Goal: Information Seeking & Learning: Learn about a topic

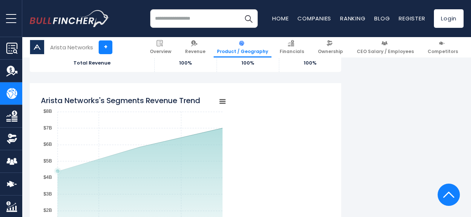
scroll to position [544, 0]
drag, startPoint x: 55, startPoint y: 165, endPoint x: 168, endPoint y: 125, distance: 120.4
click at [168, 125] on rect "Arista Networks's Segments Revenue Trend" at bounding box center [133, 184] width 185 height 185
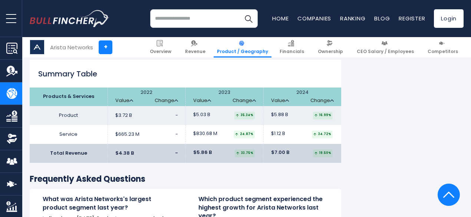
scroll to position [1133, 0]
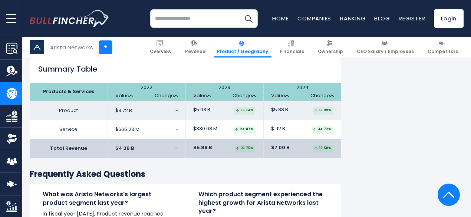
click at [168, 125] on td "$665.23 M -" at bounding box center [147, 129] width 78 height 19
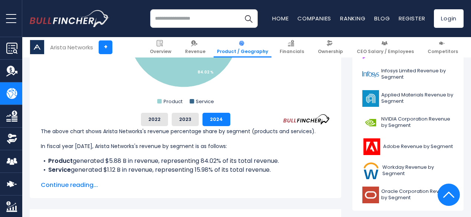
scroll to position [310, 0]
click at [72, 188] on span "Continue reading..." at bounding box center [185, 184] width 289 height 9
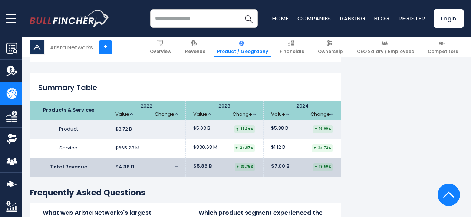
scroll to position [1068, 0]
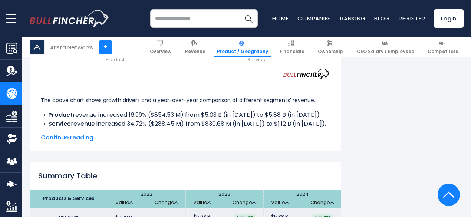
click at [87, 151] on div "Arista Networks's Revenue Growth Drivers Created with Highcharts 12.1.2 Chart c…" at bounding box center [186, 13] width 312 height 276
click at [76, 142] on div "The above chart shows growth drivers and a year-over-year comparison of differe…" at bounding box center [185, 110] width 289 height 63
click at [77, 142] on span "Continue reading..." at bounding box center [185, 137] width 289 height 9
click at [60, 142] on span "Show less" at bounding box center [185, 137] width 289 height 9
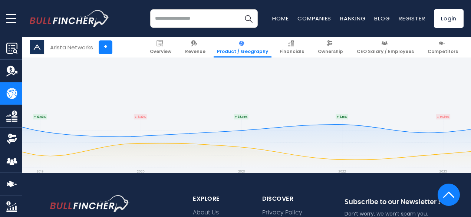
scroll to position [1578, 0]
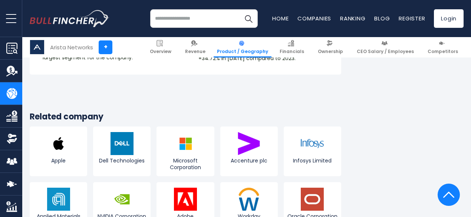
scroll to position [1320, 0]
